Goal: Task Accomplishment & Management: Use online tool/utility

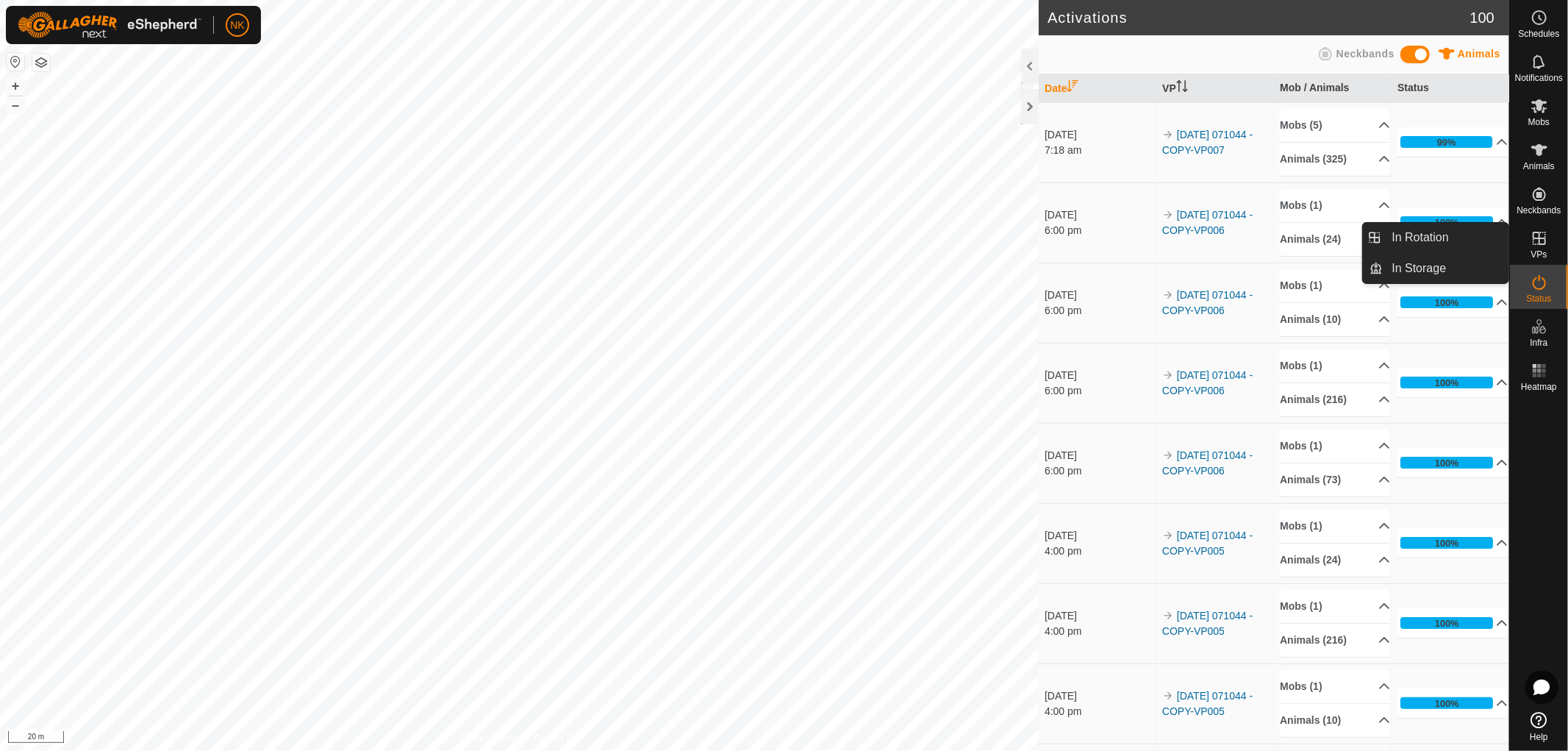
click at [1539, 247] on es-virtualpaddocks-svg-icon at bounding box center [1540, 238] width 27 height 23
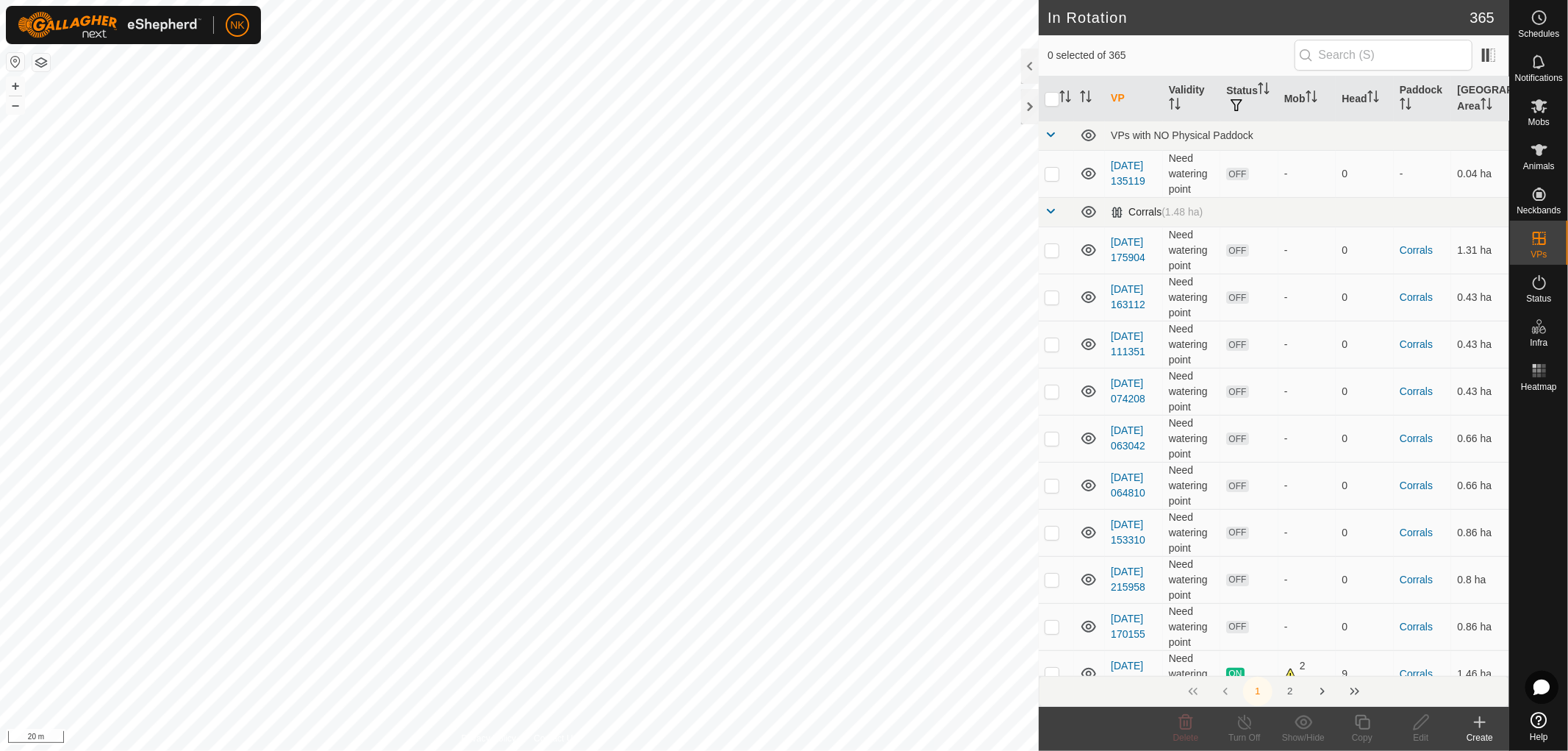
click at [1047, 208] on span at bounding box center [1051, 211] width 12 height 12
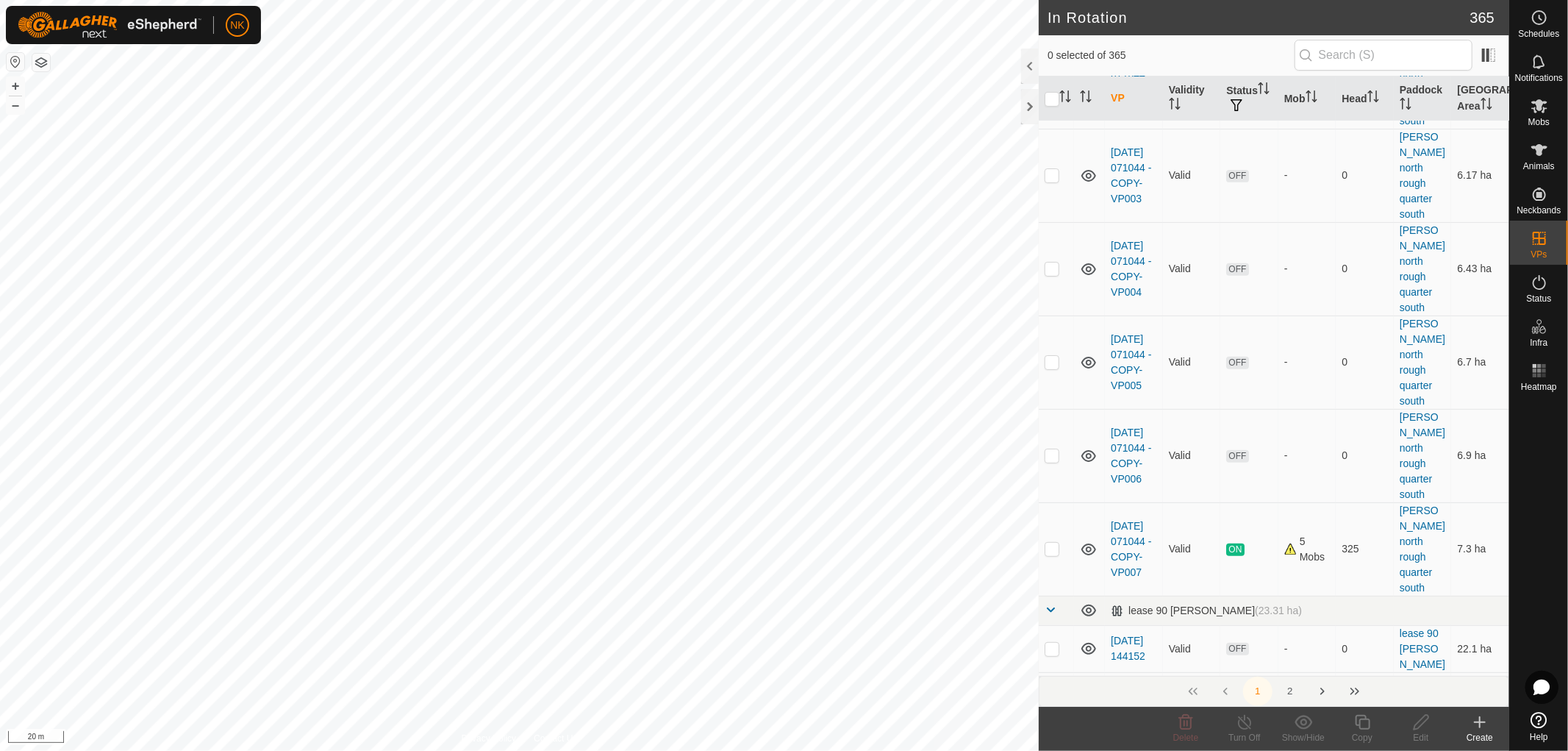
scroll to position [490, 0]
click at [1058, 537] on p-checkbox at bounding box center [1052, 543] width 15 height 12
checkbox input "true"
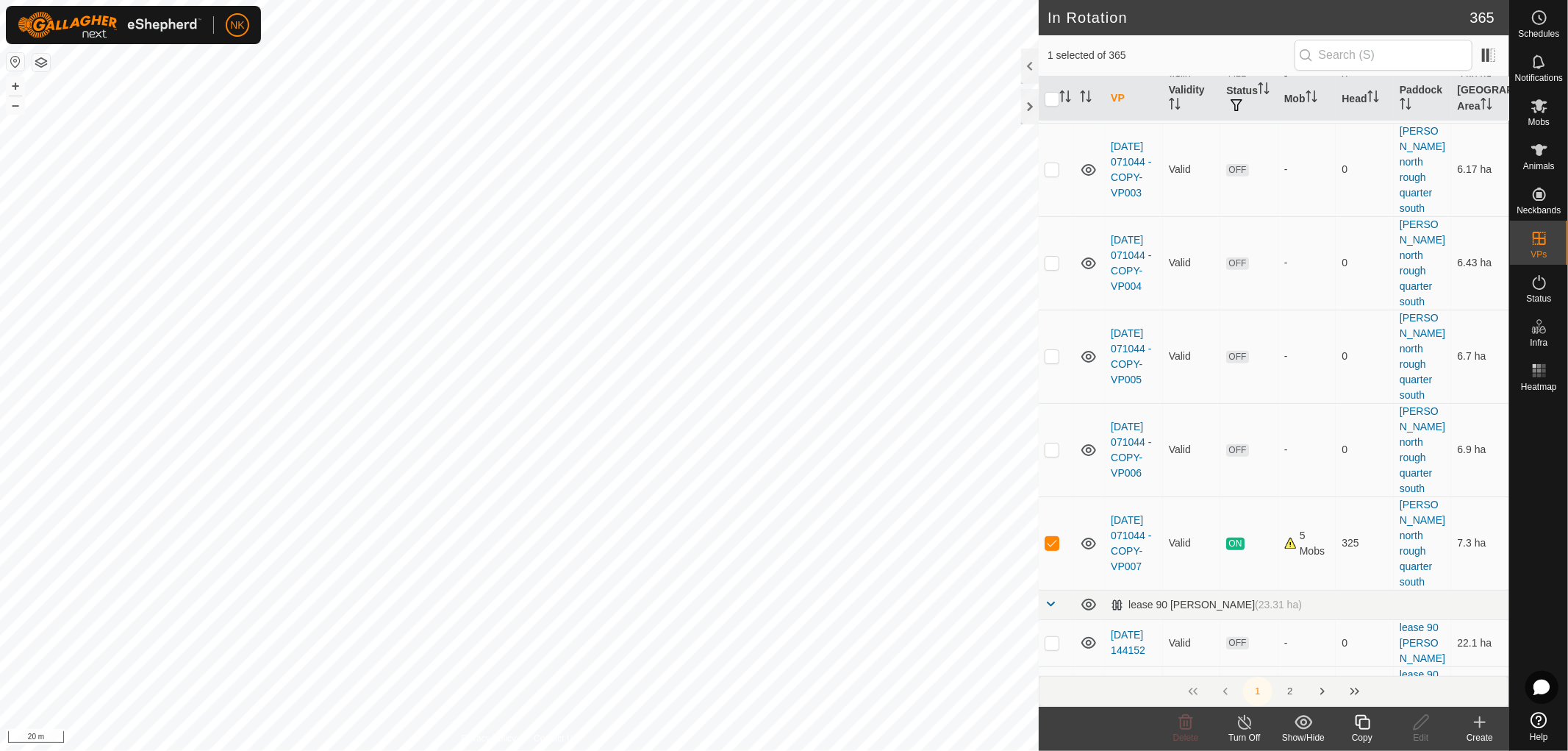
click at [1368, 728] on icon at bounding box center [1362, 722] width 18 height 17
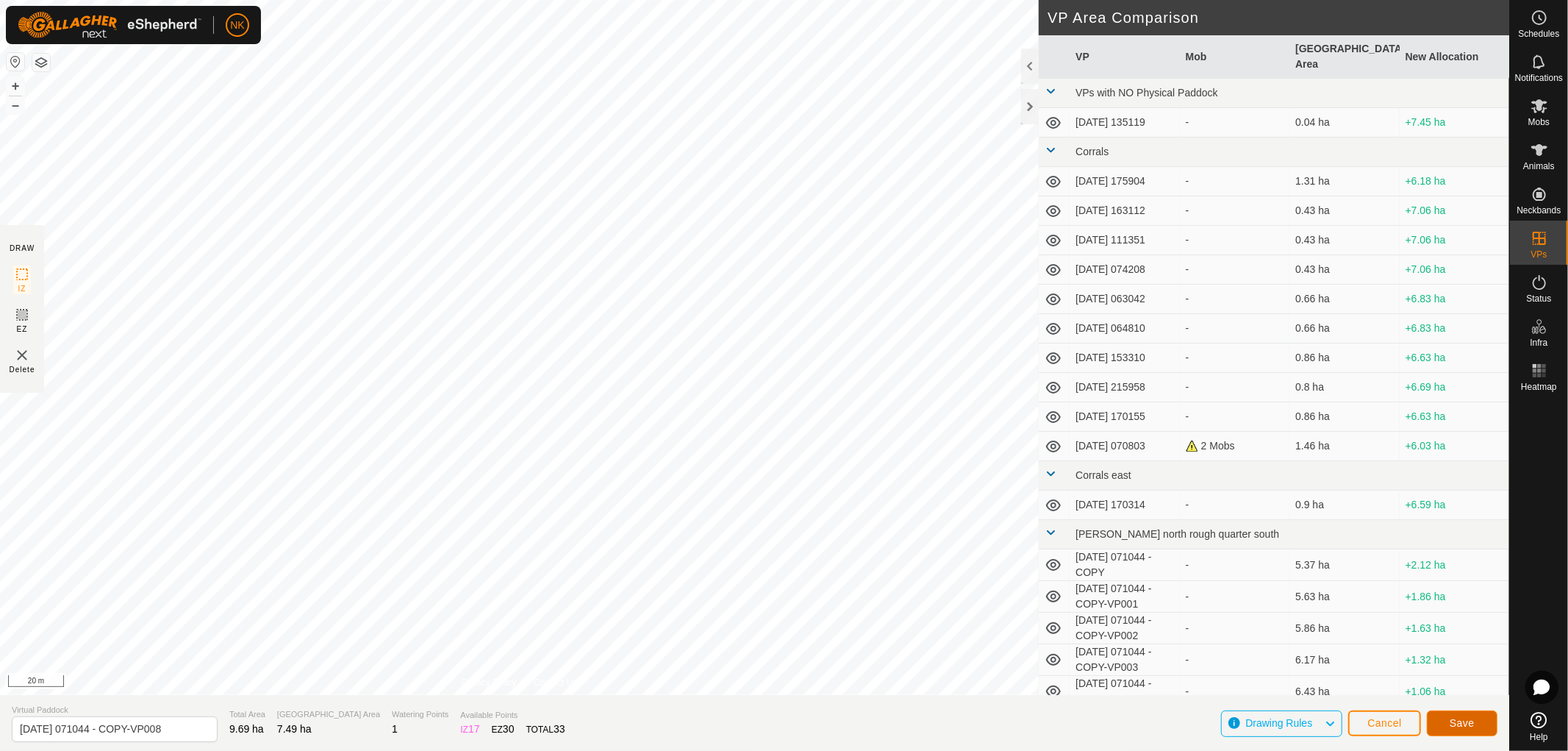
click at [1472, 723] on span "Save" at bounding box center [1462, 723] width 25 height 12
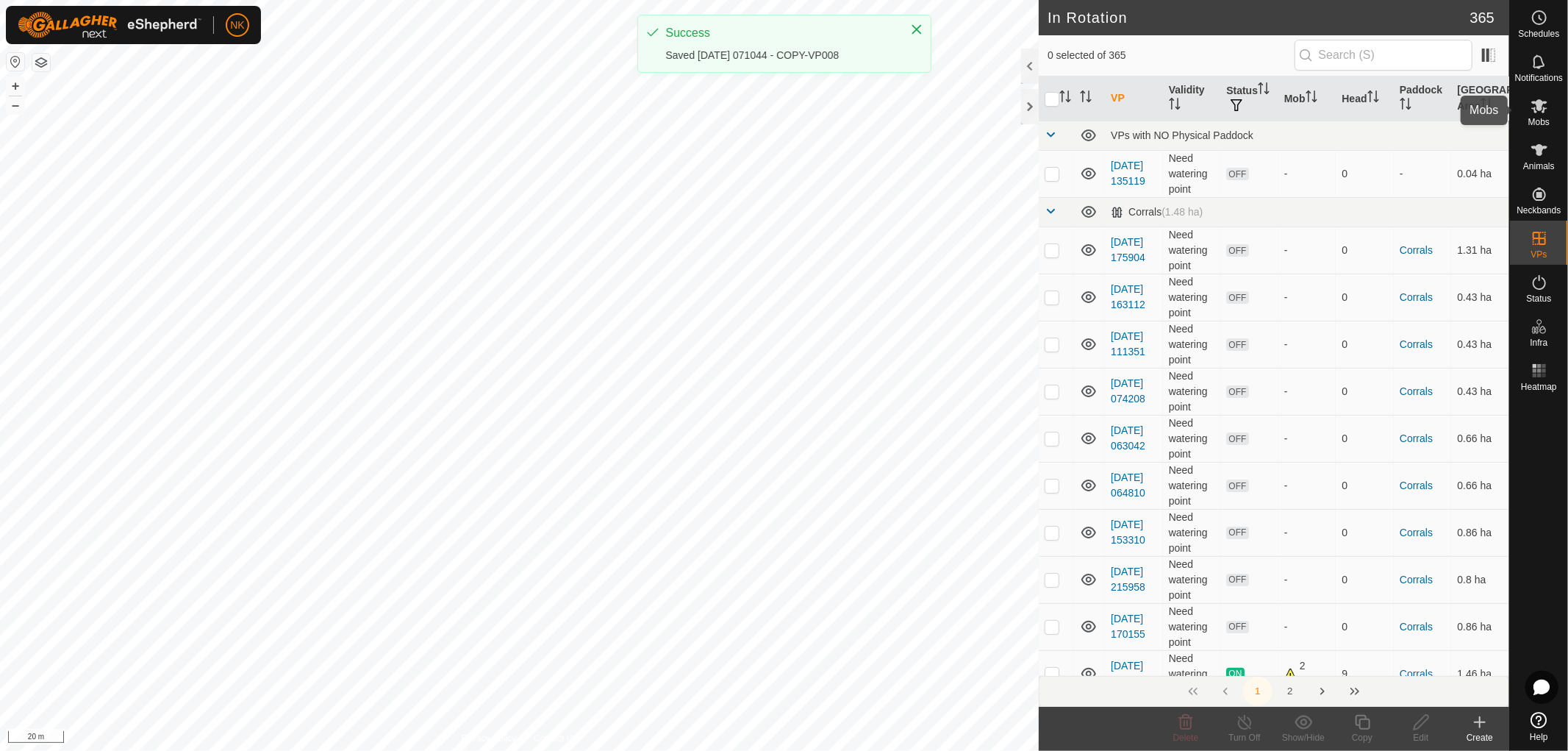
click at [1532, 112] on icon at bounding box center [1540, 106] width 17 height 17
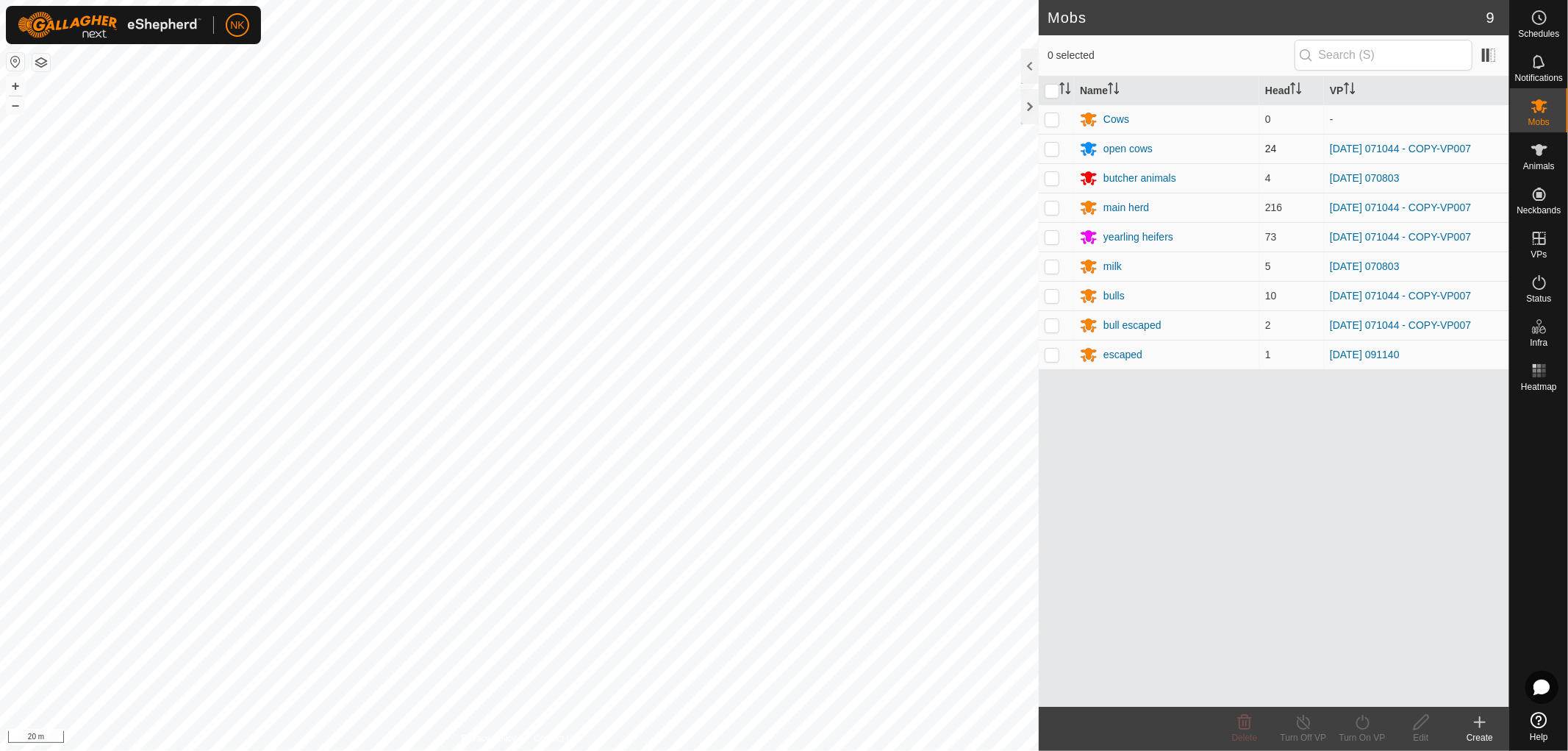
click at [1050, 143] on p-checkbox at bounding box center [1052, 148] width 15 height 12
checkbox input "true"
click at [1057, 209] on p-checkbox at bounding box center [1052, 208] width 15 height 12
checkbox input "true"
click at [1053, 235] on p-checkbox at bounding box center [1052, 237] width 15 height 12
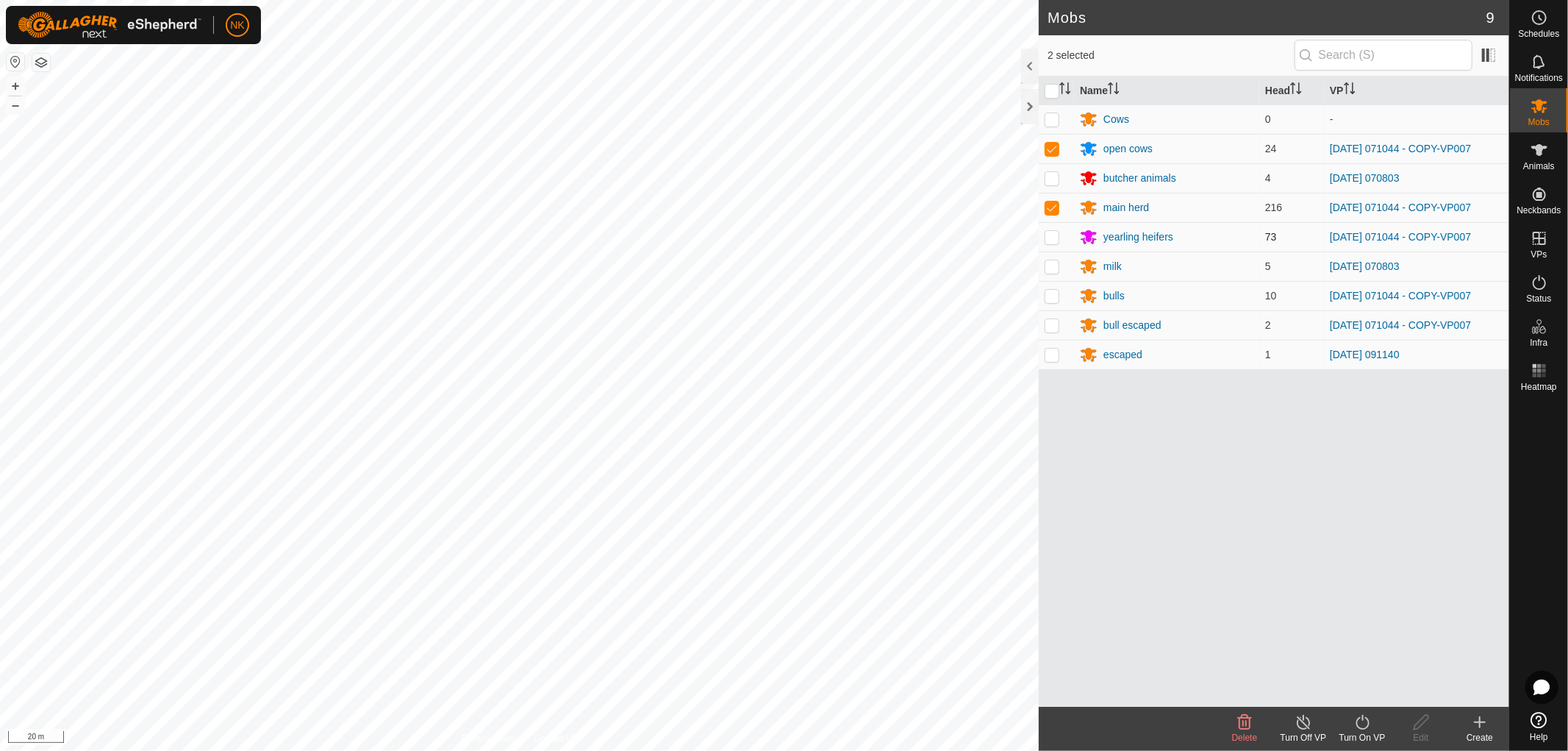
checkbox input "true"
click at [1054, 291] on p-checkbox at bounding box center [1052, 296] width 15 height 12
checkbox input "true"
click at [1053, 326] on p-checkbox at bounding box center [1052, 325] width 15 height 12
checkbox input "true"
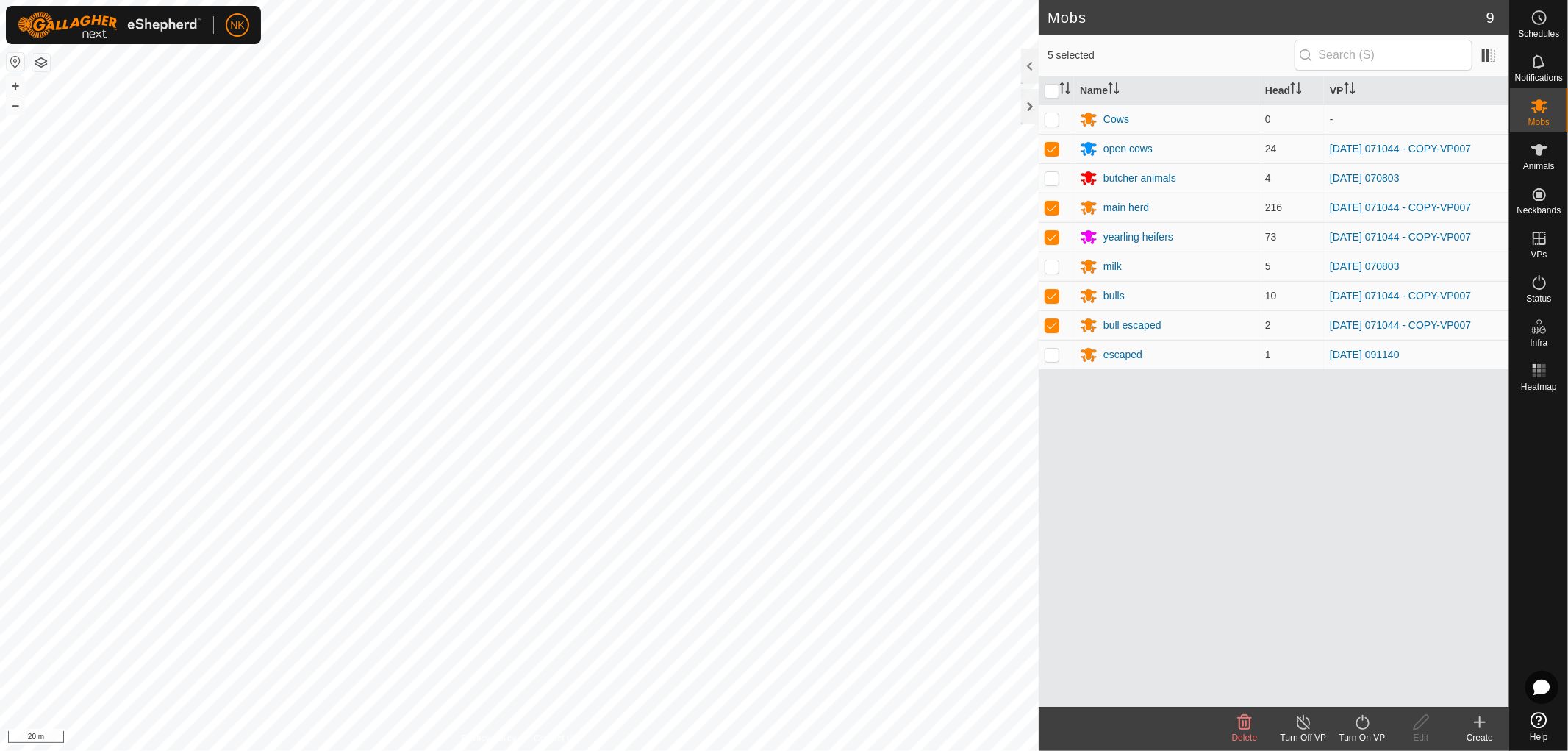
click at [1361, 723] on icon at bounding box center [1362, 722] width 18 height 17
click at [1363, 703] on link "Now" at bounding box center [1406, 690] width 146 height 29
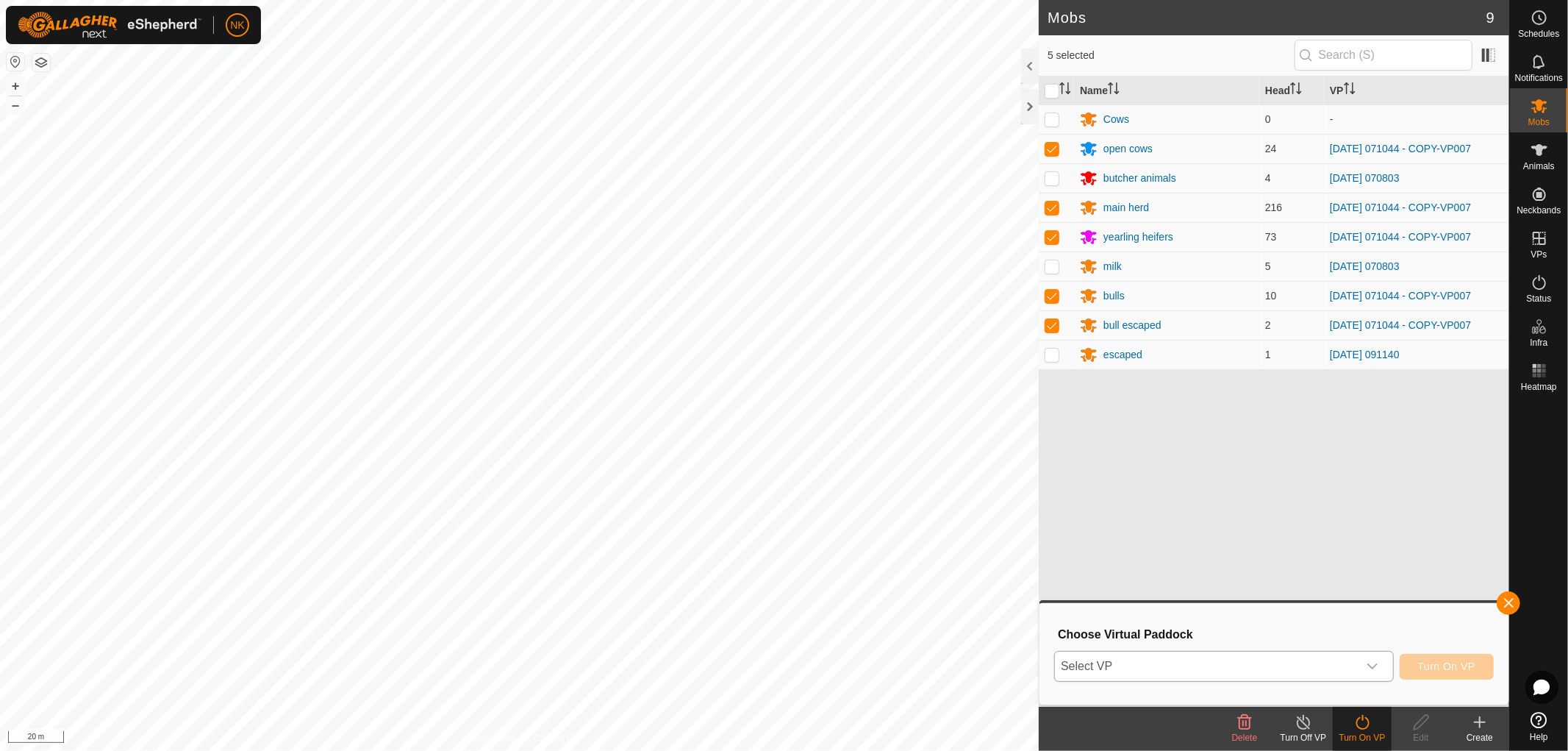
click at [1361, 674] on div "dropdown trigger" at bounding box center [1372, 667] width 29 height 29
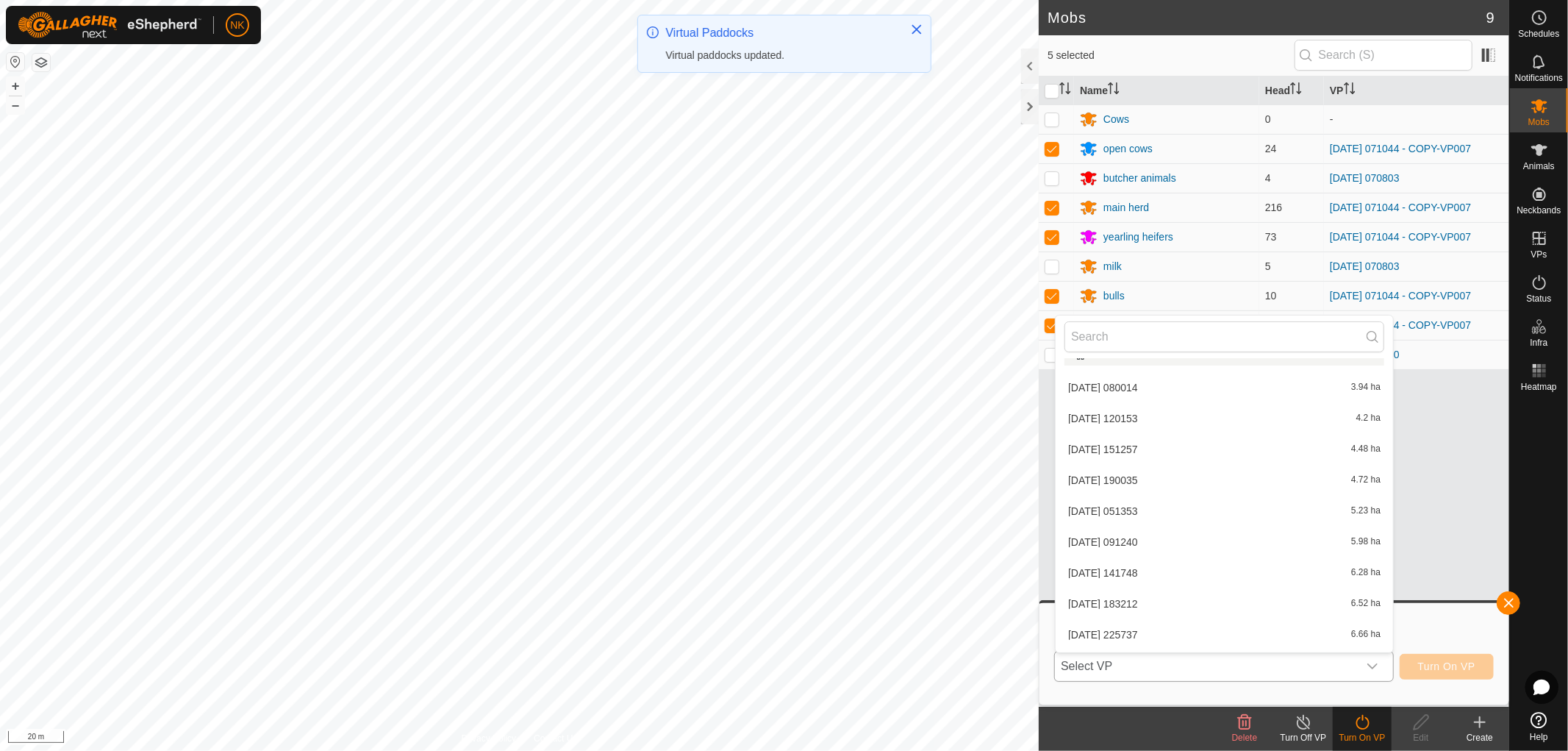
scroll to position [572, 0]
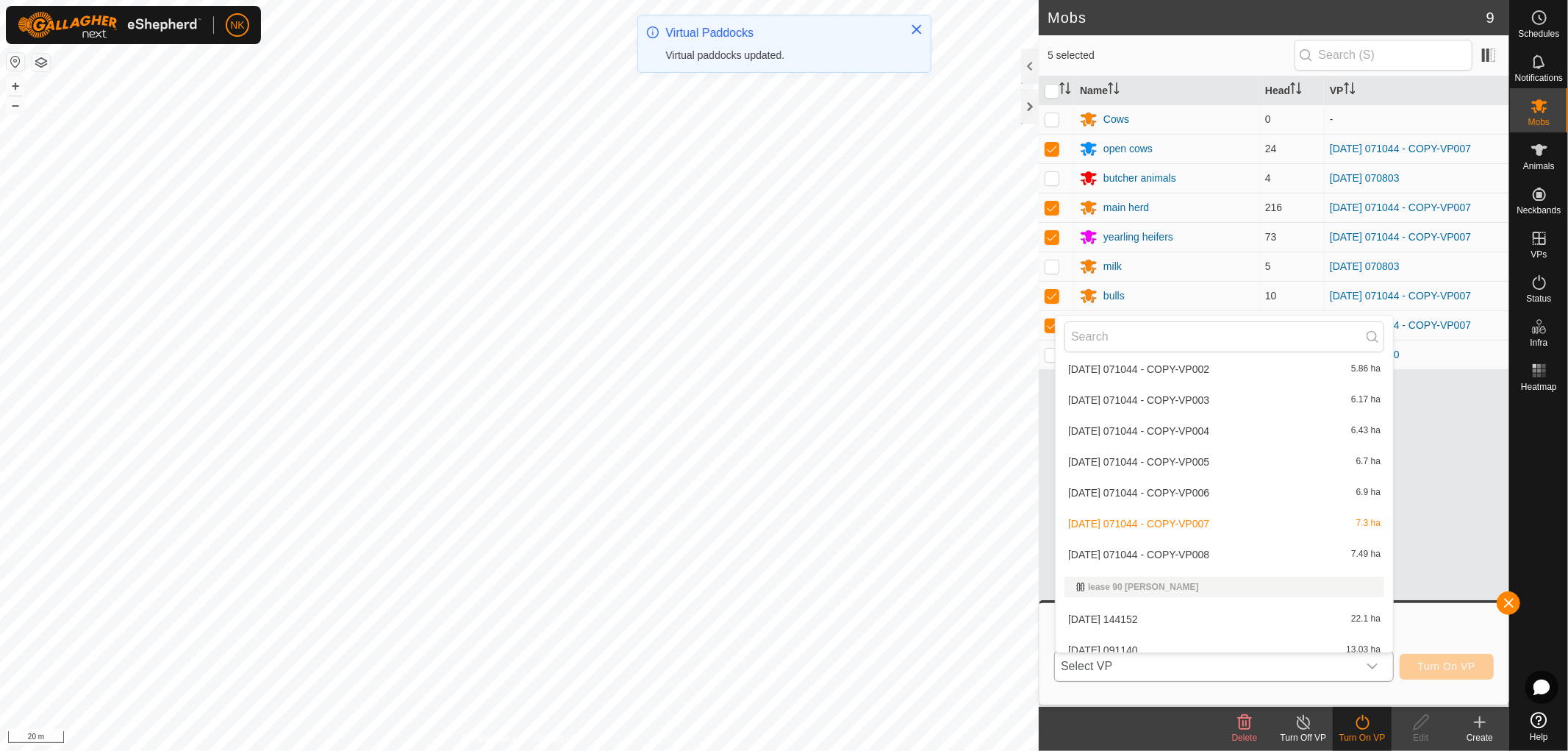
click at [1190, 549] on li "[DATE] 071044 - COPY-VP008 7.49 ha" at bounding box center [1225, 554] width 338 height 29
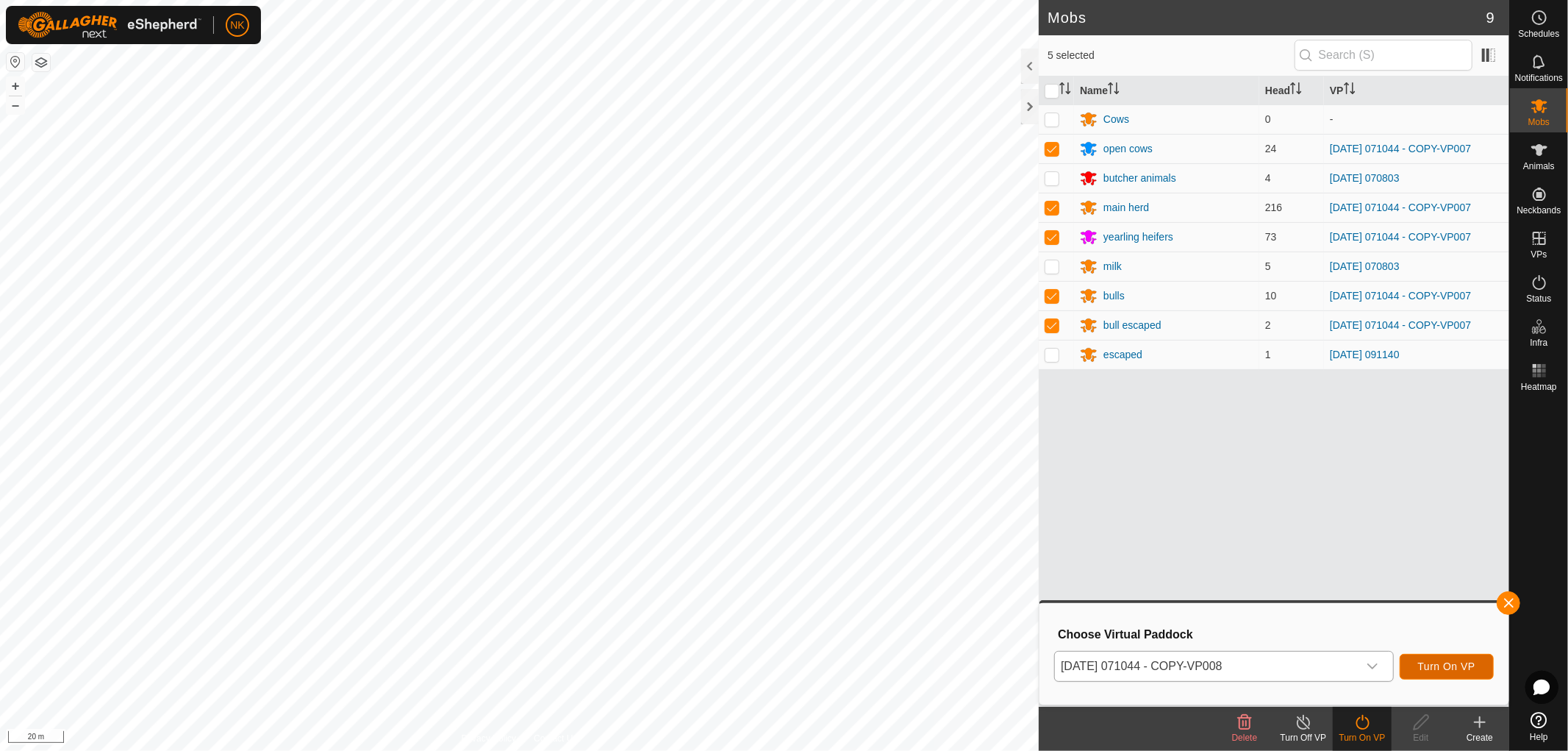
click at [1433, 673] on button "Turn On VP" at bounding box center [1446, 667] width 94 height 26
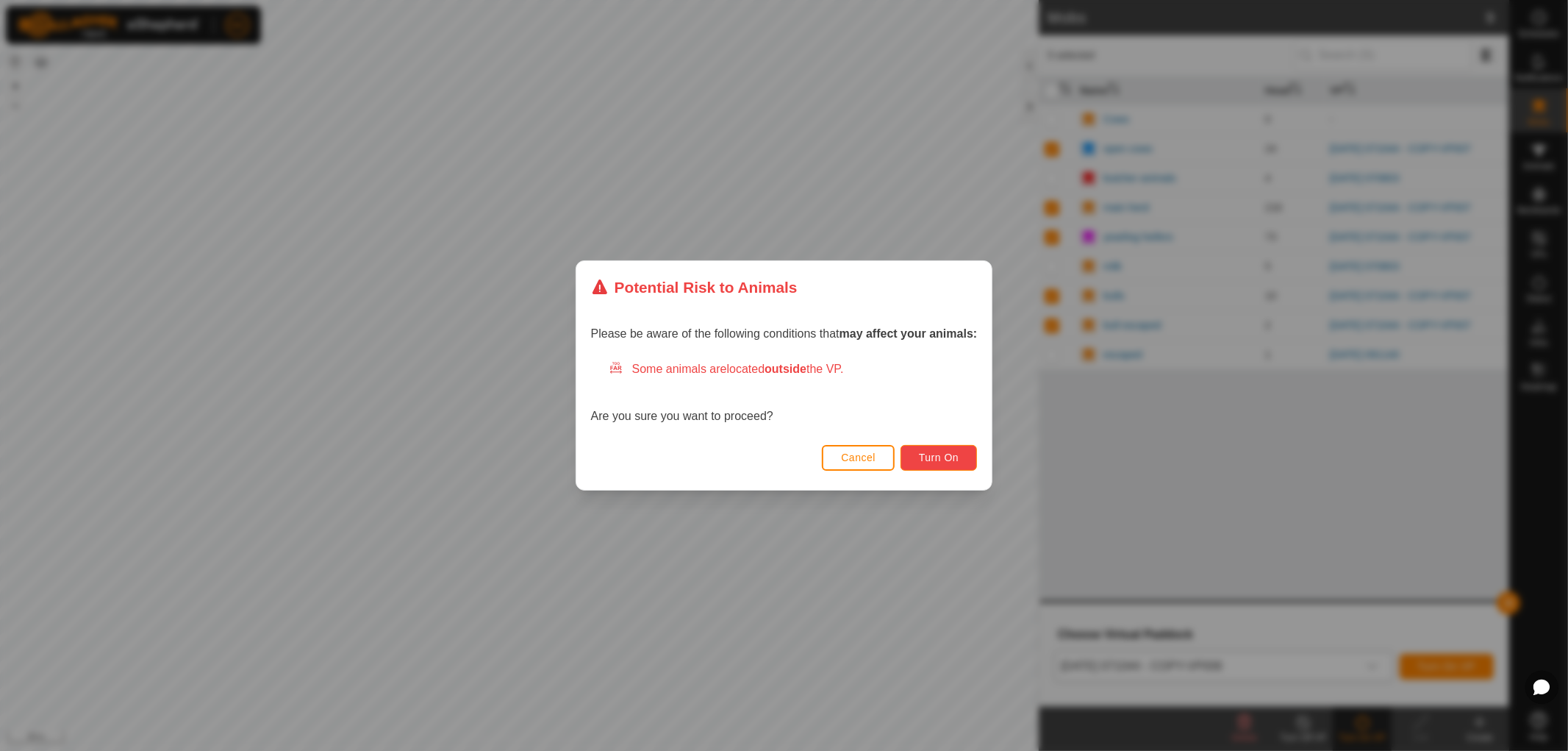
click at [946, 454] on span "Turn On" at bounding box center [939, 458] width 40 height 12
